Goal: Find specific page/section: Find specific page/section

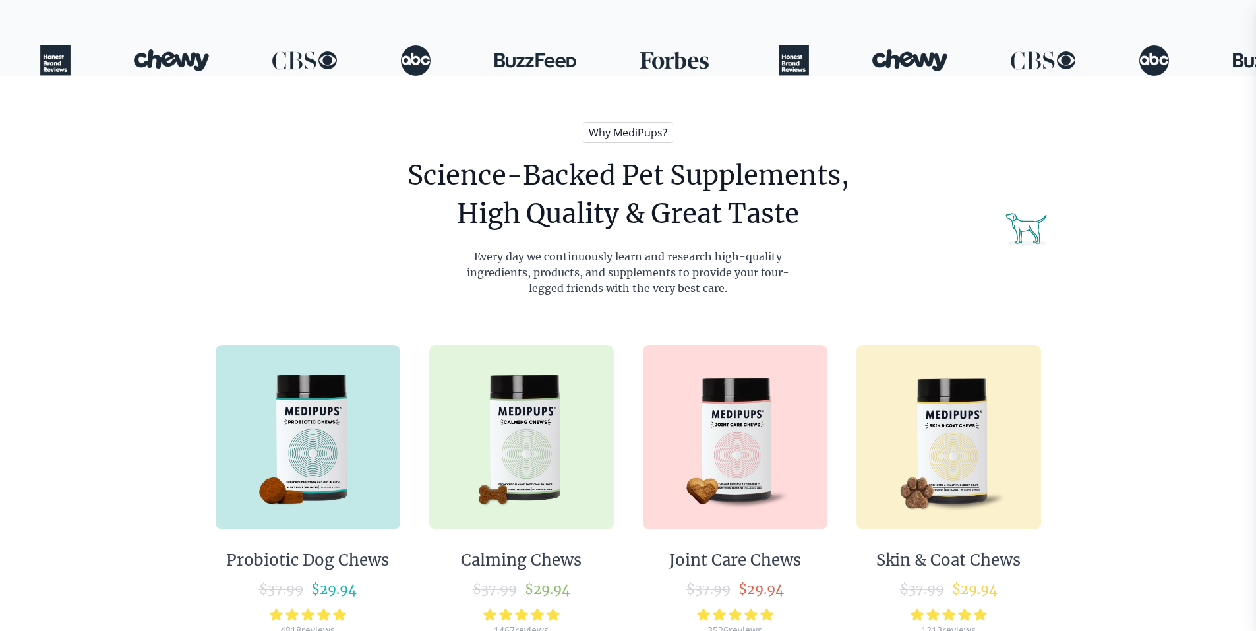
scroll to position [527, 0]
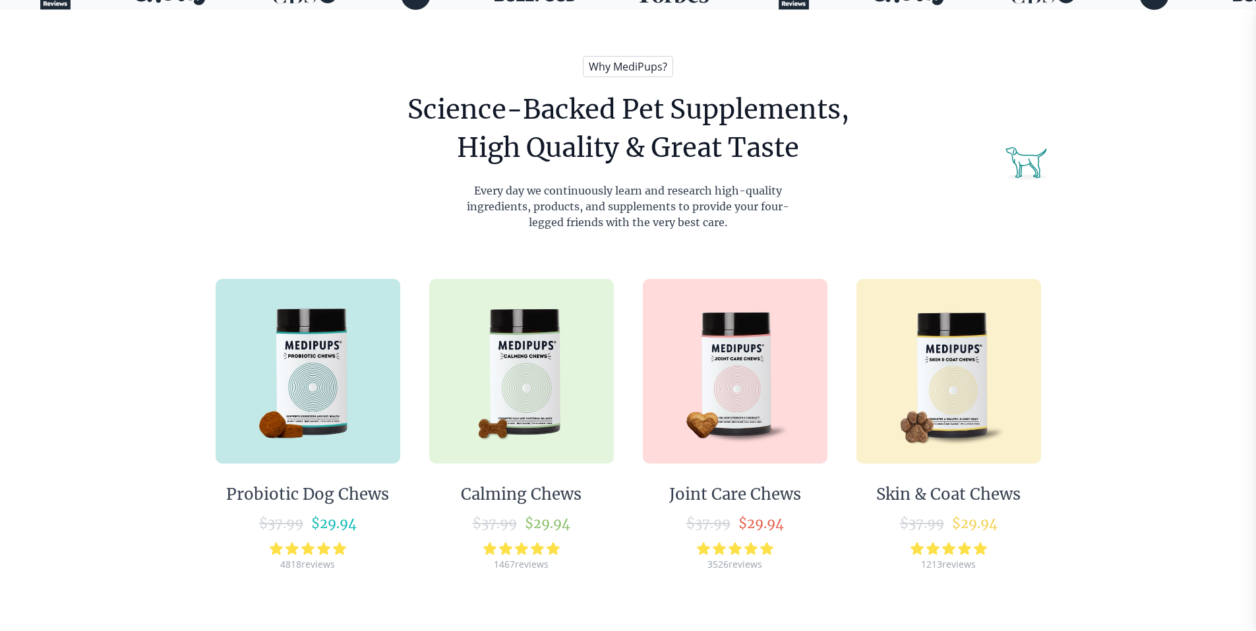
click at [950, 417] on img at bounding box center [948, 371] width 185 height 185
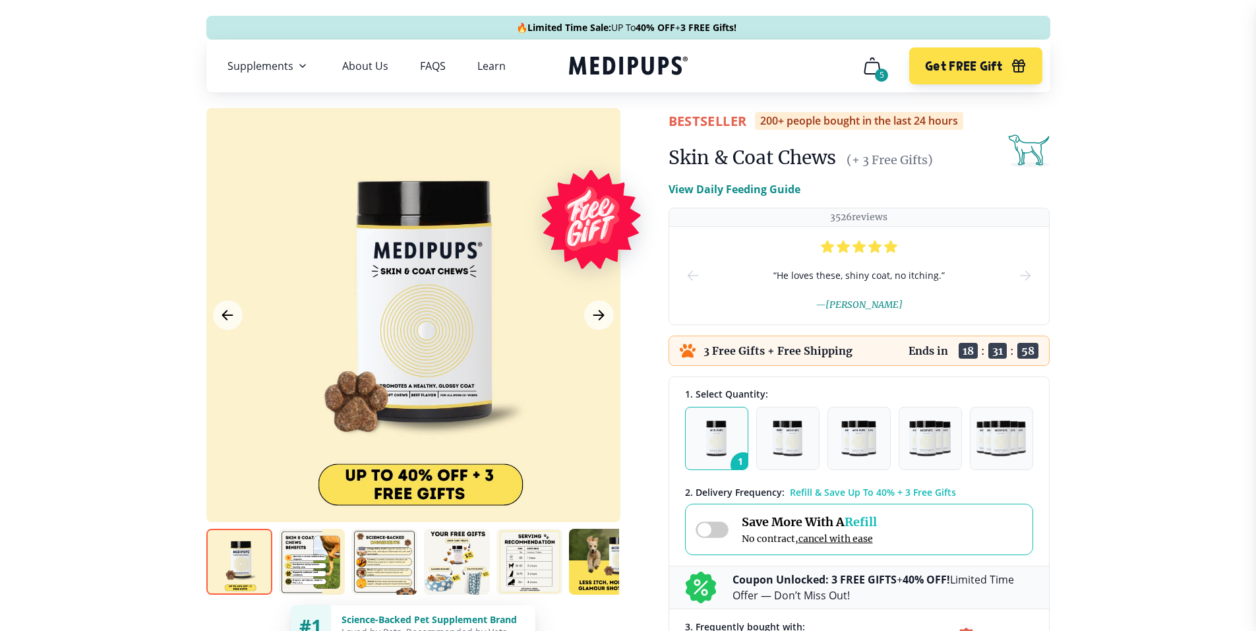
click at [299, 572] on img at bounding box center [312, 562] width 66 height 66
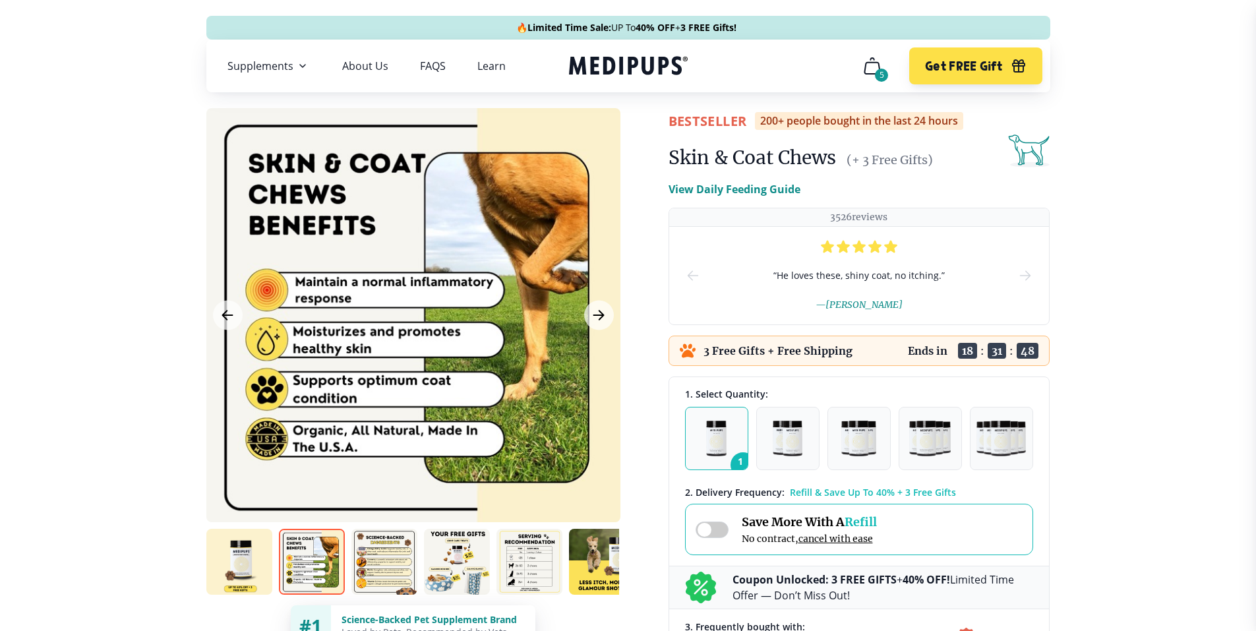
click at [369, 576] on img at bounding box center [384, 562] width 66 height 66
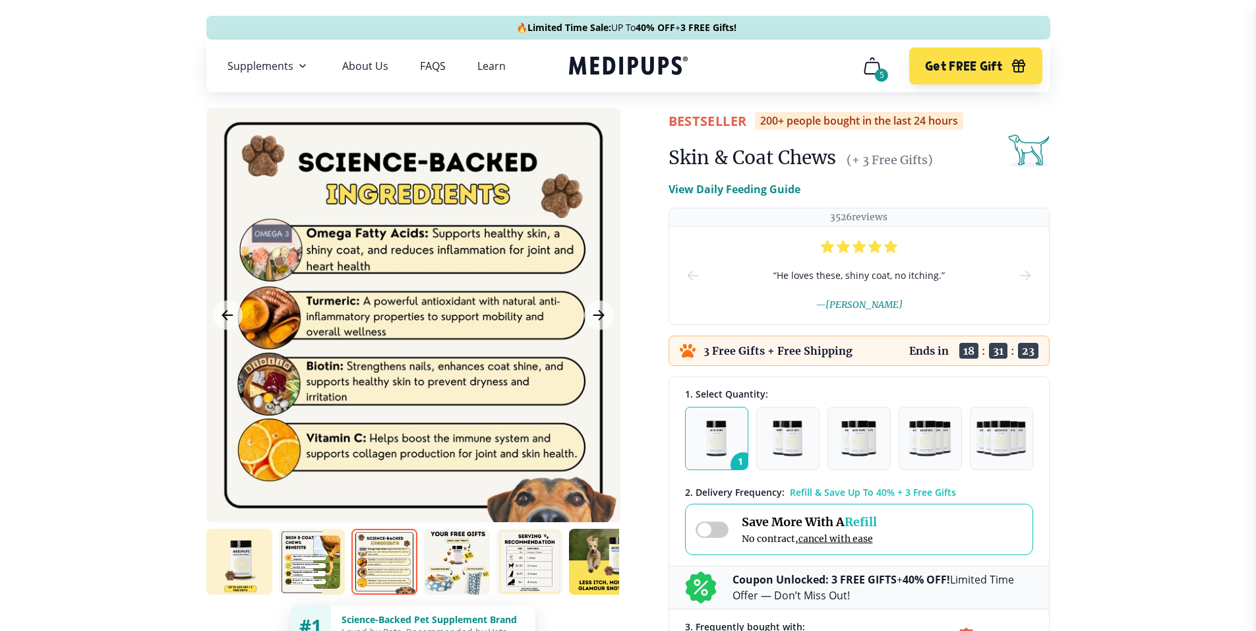
click at [594, 577] on img at bounding box center [602, 562] width 66 height 66
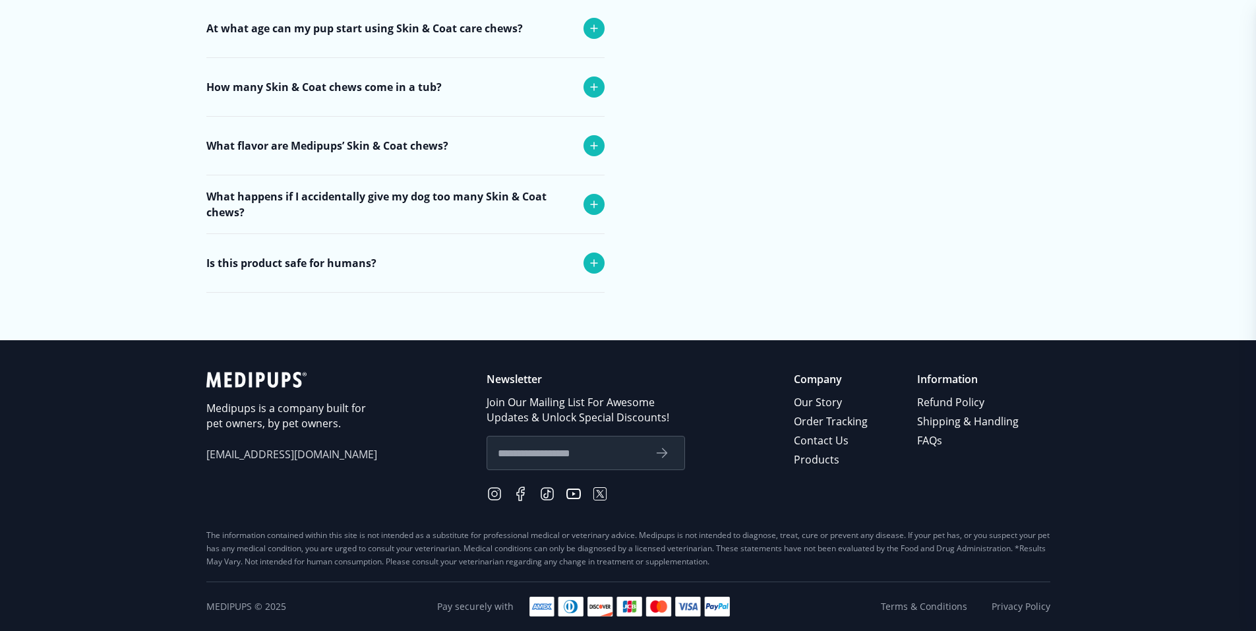
scroll to position [4154, 0]
click at [808, 450] on link "Contact Us" at bounding box center [832, 440] width 76 height 19
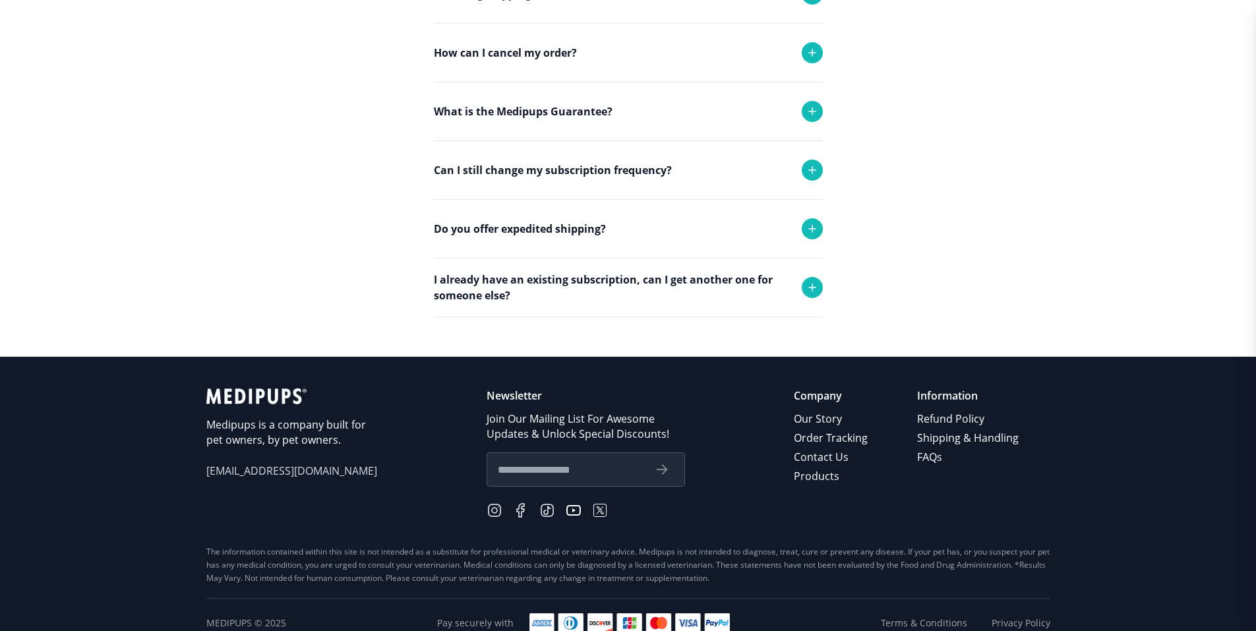
scroll to position [446, 0]
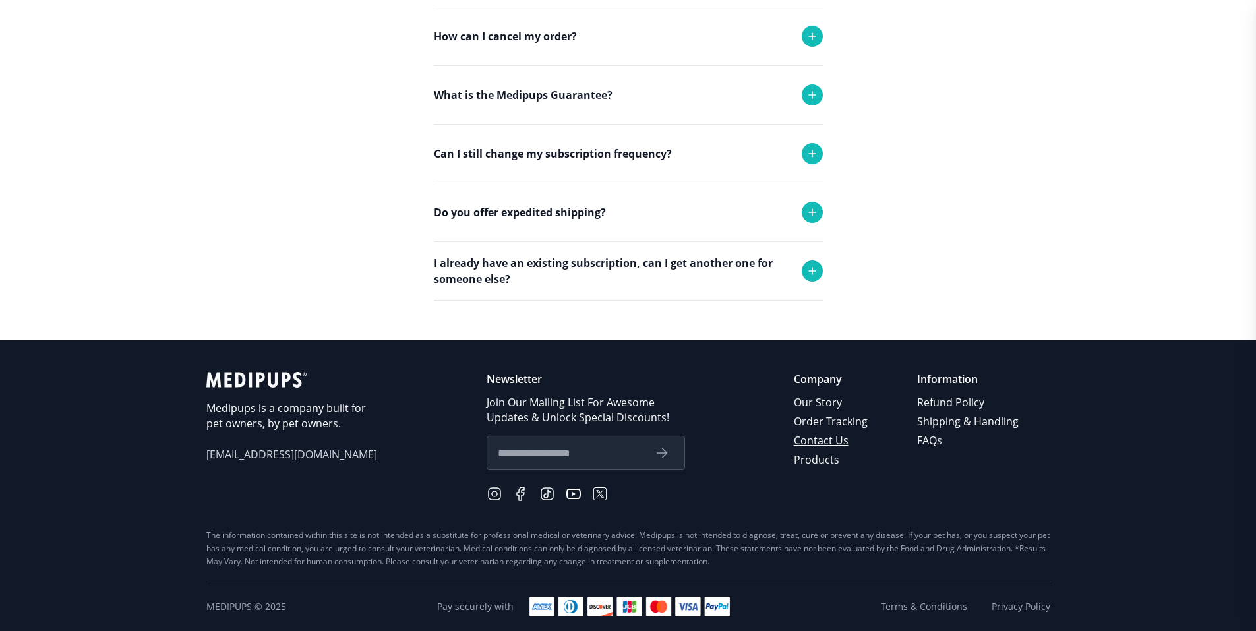
click at [814, 442] on link "Contact Us" at bounding box center [832, 440] width 76 height 19
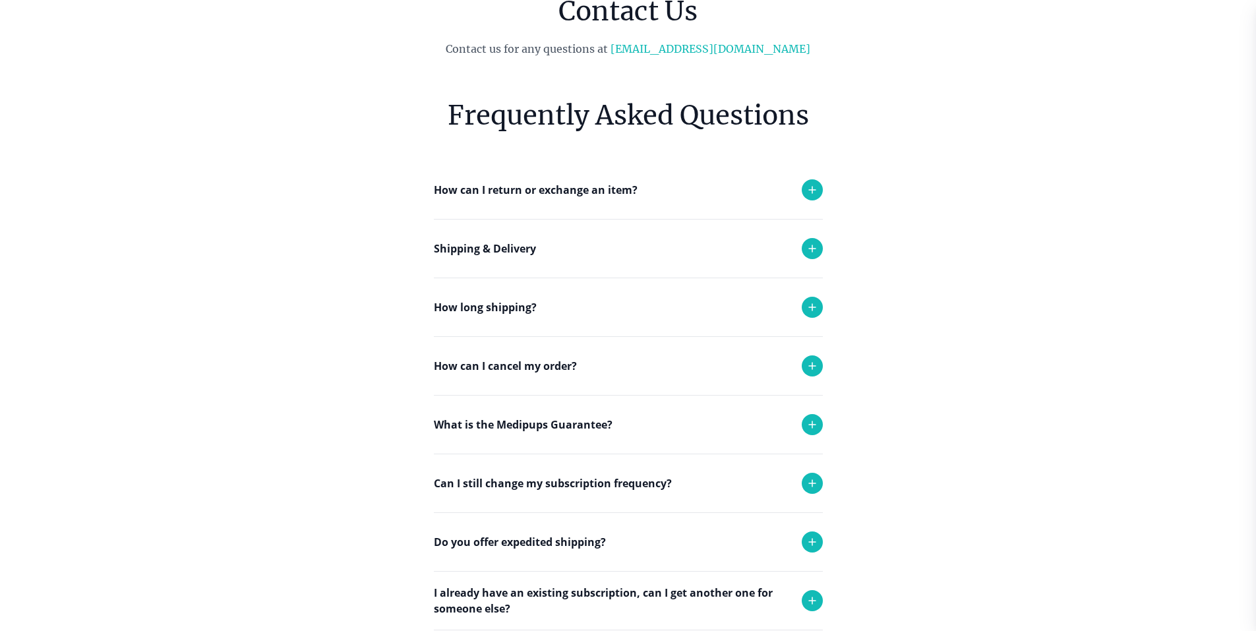
scroll to position [0, 0]
